Goal: Find specific page/section: Find specific page/section

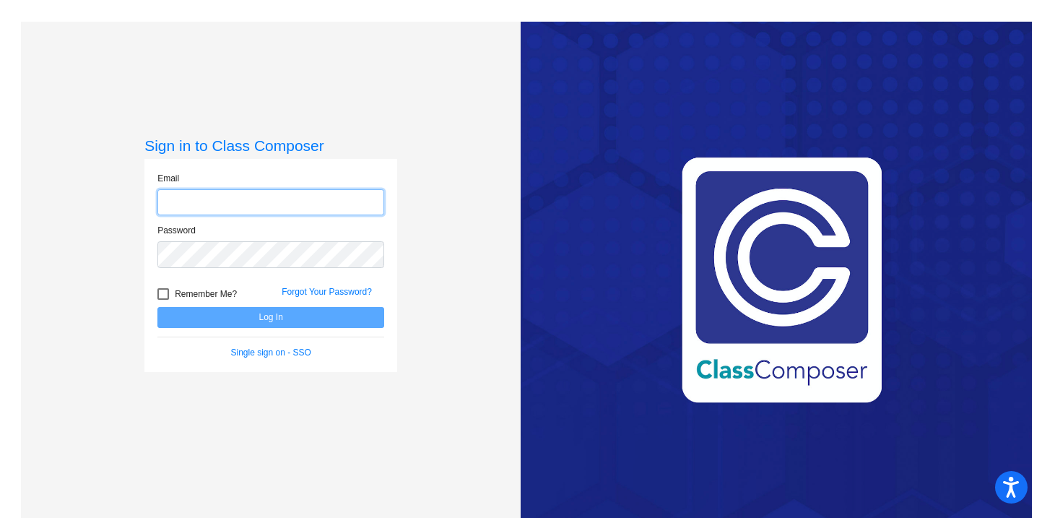
type input "[EMAIL_ADDRESS][DOMAIN_NAME]"
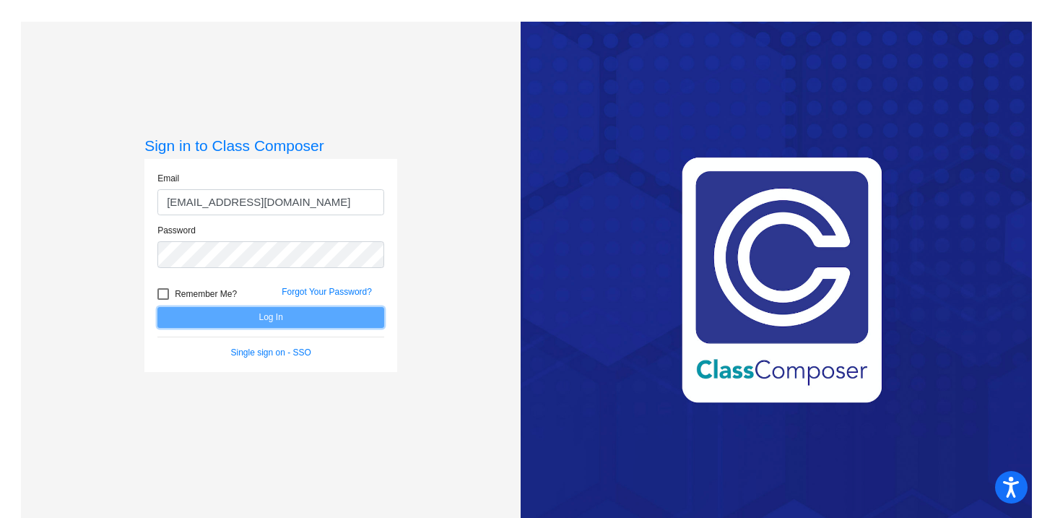
click at [256, 322] on button "Log In" at bounding box center [270, 317] width 227 height 21
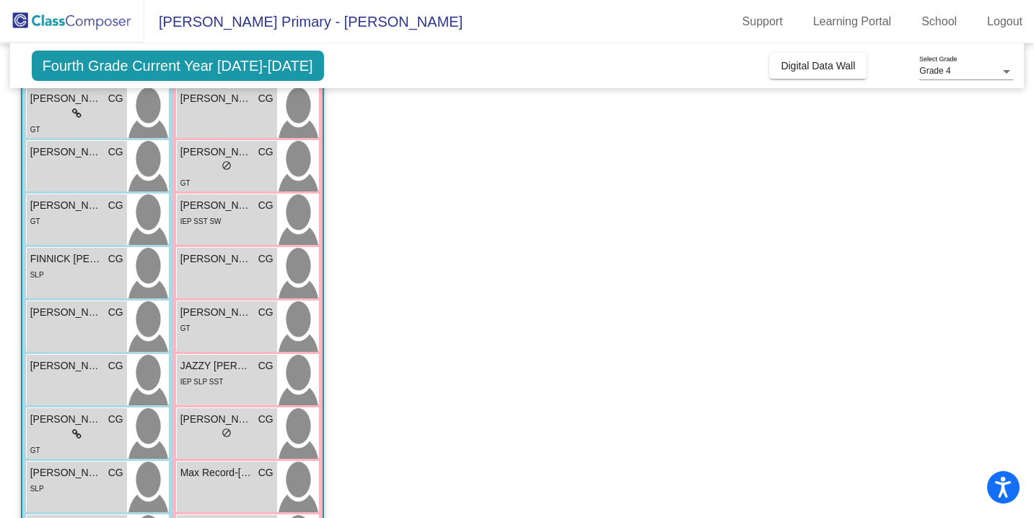
scroll to position [145, 0]
click at [64, 266] on div "SLP" at bounding box center [76, 273] width 93 height 15
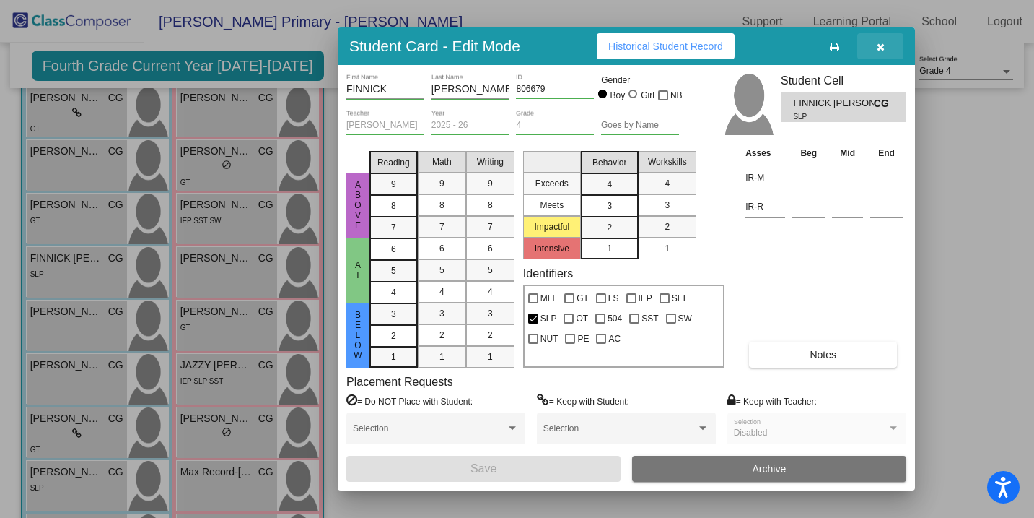
click at [881, 48] on icon "button" at bounding box center [881, 47] width 8 height 10
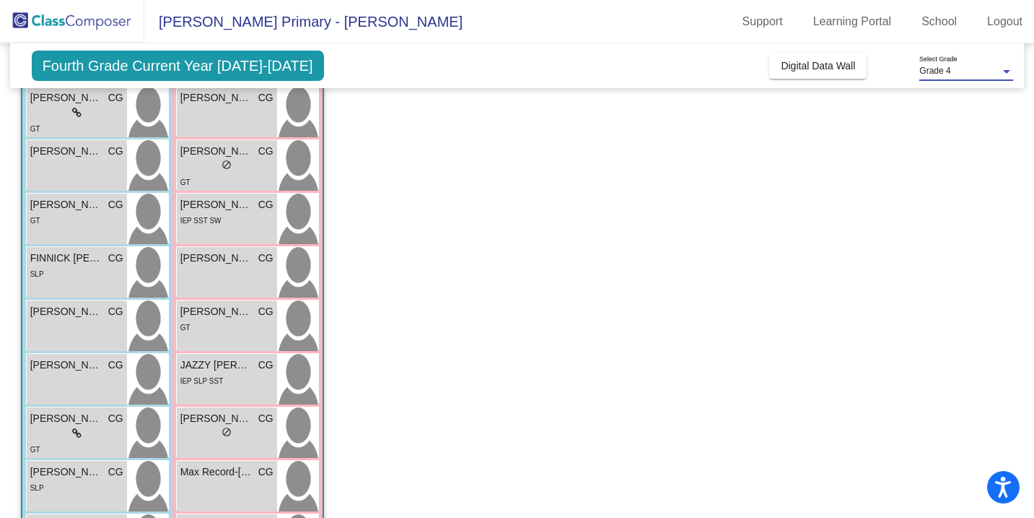
click at [1000, 70] on div at bounding box center [1006, 71] width 13 height 10
click at [1000, 70] on span "Grade 4" at bounding box center [967, 71] width 94 height 26
click at [126, 63] on span "Fourth Grade Current Year [DATE]-[DATE]" at bounding box center [178, 66] width 292 height 30
click at [200, 25] on span "[PERSON_NAME] Primary - [PERSON_NAME]" at bounding box center [303, 21] width 318 height 23
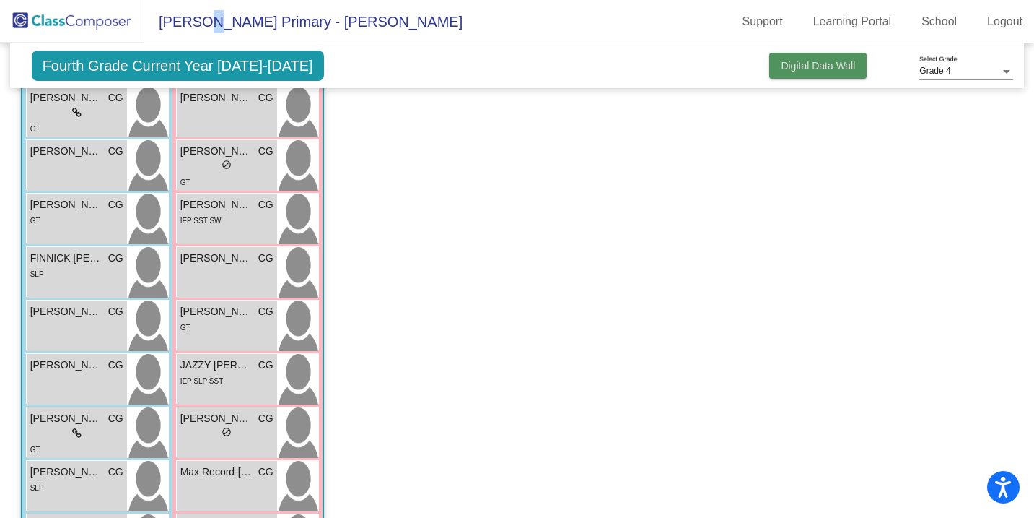
click at [819, 64] on span "Digital Data Wall" at bounding box center [818, 66] width 74 height 12
